Goal: Information Seeking & Learning: Learn about a topic

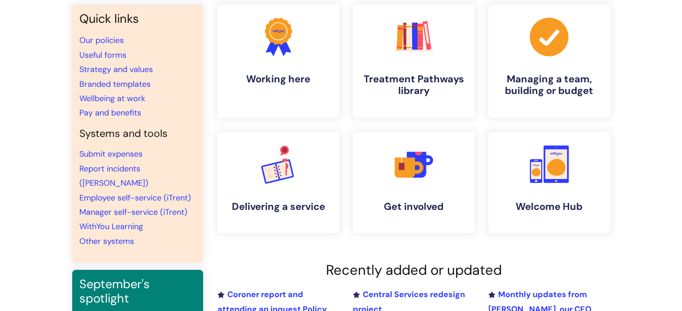
scroll to position [75, 0]
click at [128, 114] on link "Pay and benefits" at bounding box center [110, 113] width 62 height 11
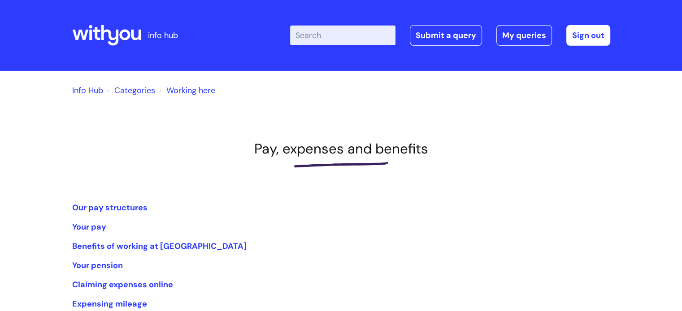
scroll to position [167, 0]
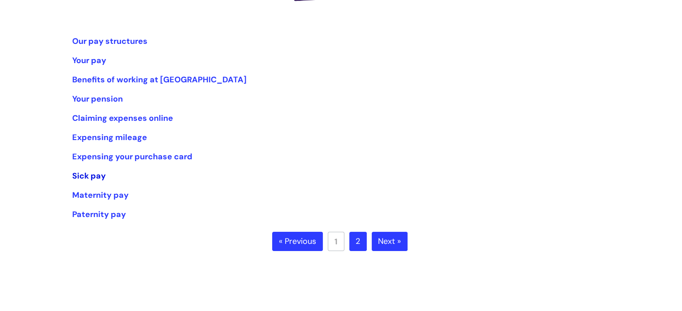
click at [82, 177] on link "Sick pay" at bounding box center [89, 176] width 34 height 11
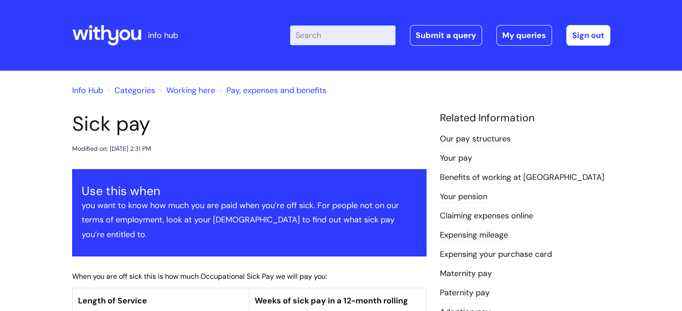
scroll to position [161, 0]
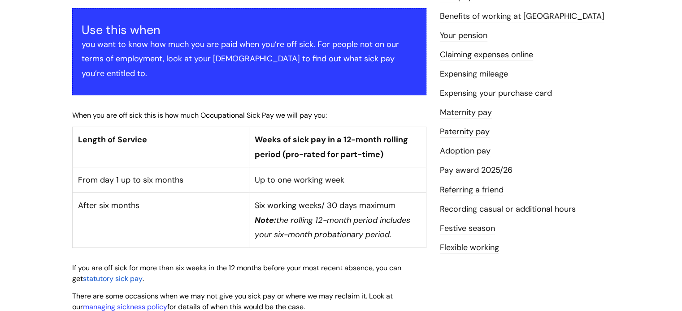
click at [386, 168] on td "Up to one working week" at bounding box center [337, 181] width 177 height 26
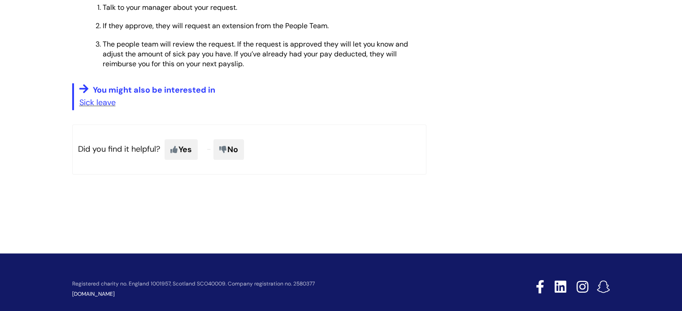
scroll to position [676, 0]
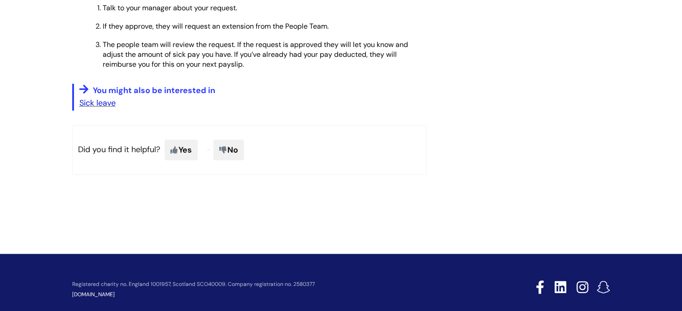
click at [91, 98] on link "Sick leave" at bounding box center [97, 103] width 36 height 11
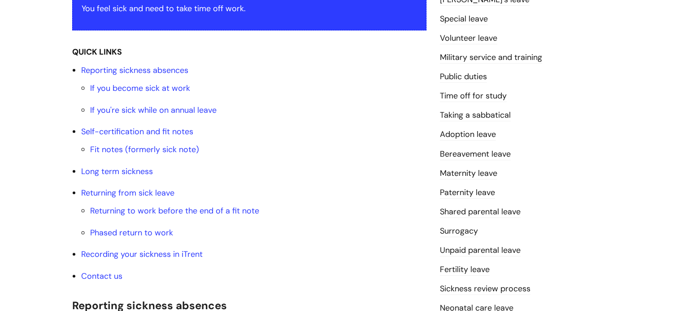
scroll to position [197, 0]
click at [165, 147] on link "Fit notes (formerly sick note)" at bounding box center [144, 150] width 109 height 11
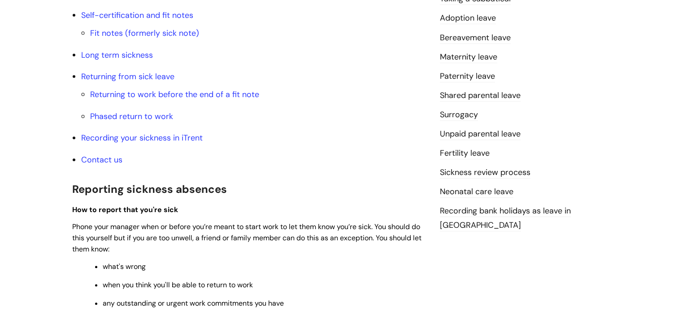
scroll to position [168, 0]
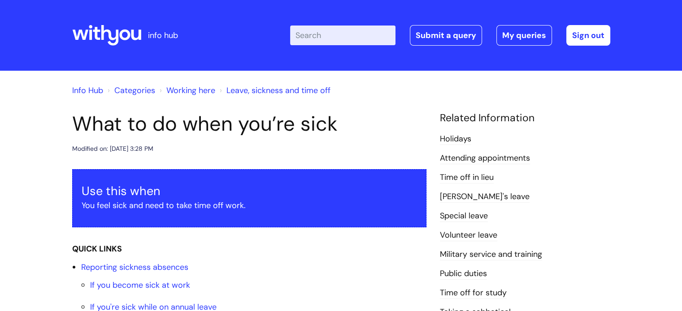
scroll to position [121, 0]
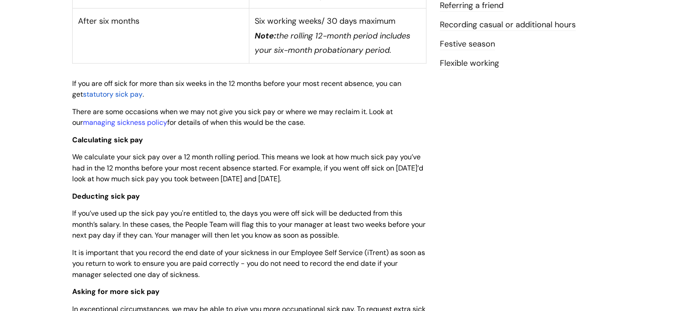
scroll to position [345, 0]
click at [125, 91] on span "statutory sick pay" at bounding box center [113, 95] width 60 height 9
